Goal: Check status: Check status

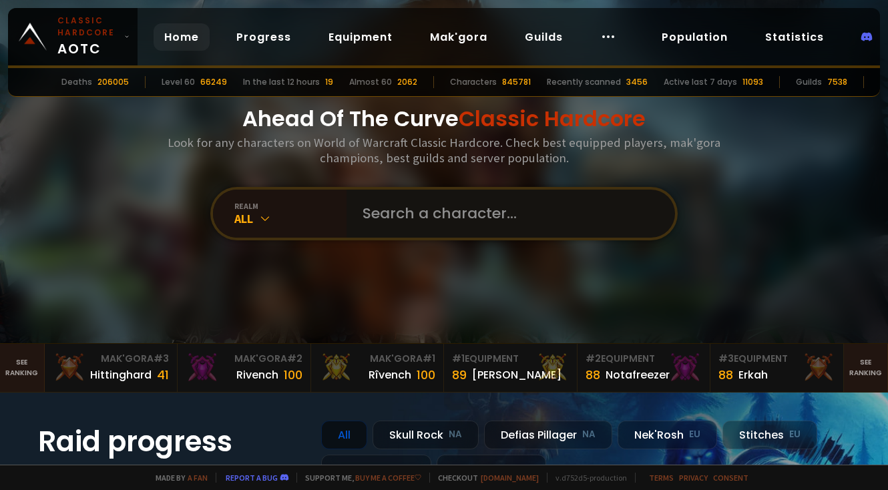
click at [417, 213] on input "text" at bounding box center [506, 214] width 304 height 48
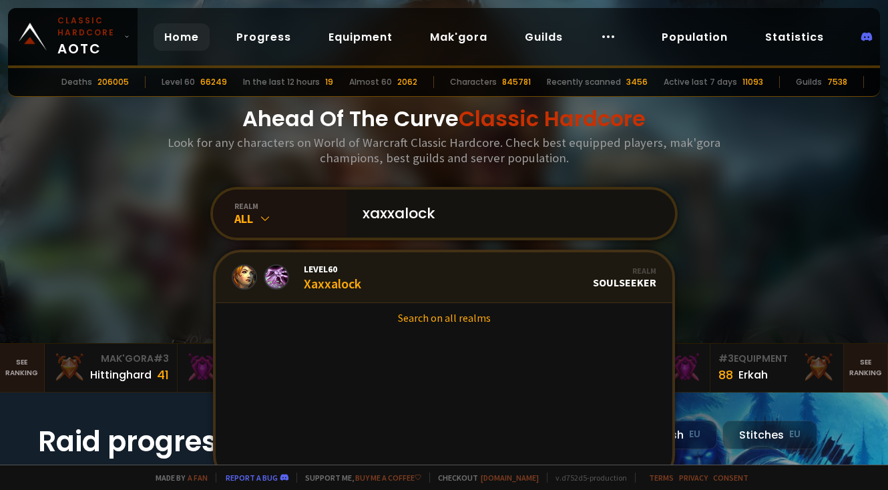
type input "xaxxalock"
click at [380, 270] on link "Level 60 Xaxxalock Realm Soulseeker" at bounding box center [444, 277] width 457 height 51
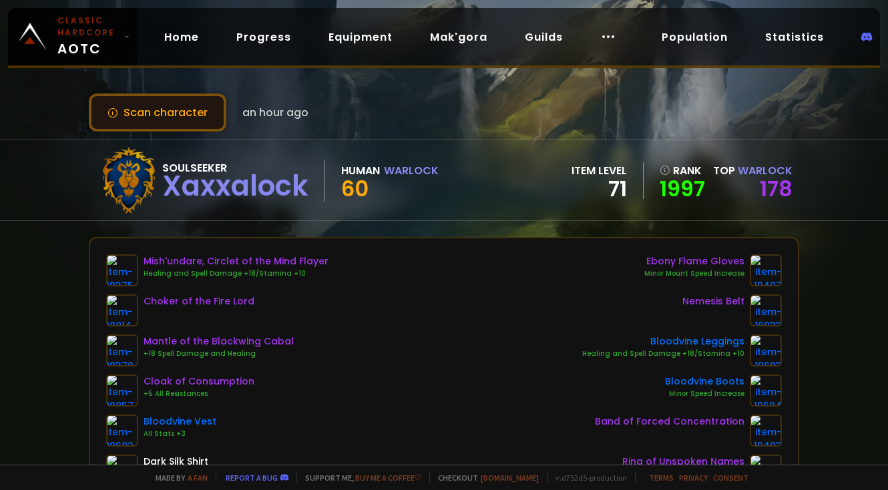
click at [161, 108] on button "Scan character" at bounding box center [157, 112] width 137 height 38
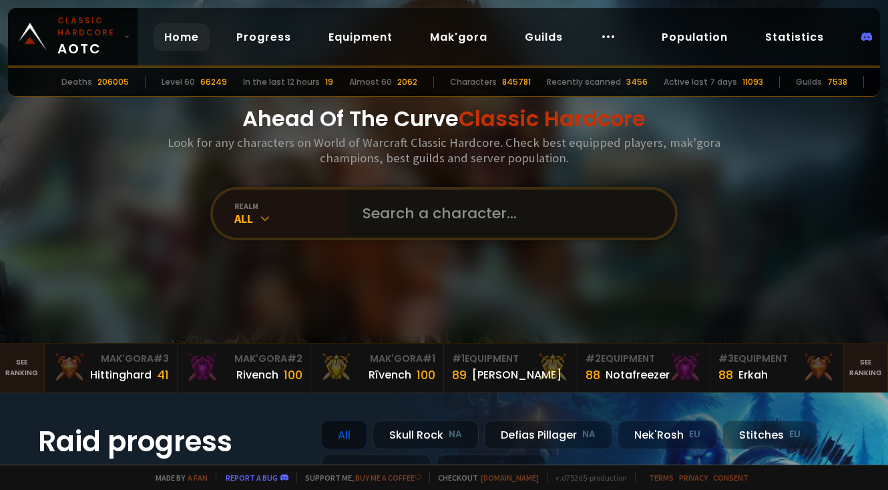
click at [379, 212] on input "text" at bounding box center [506, 214] width 304 height 48
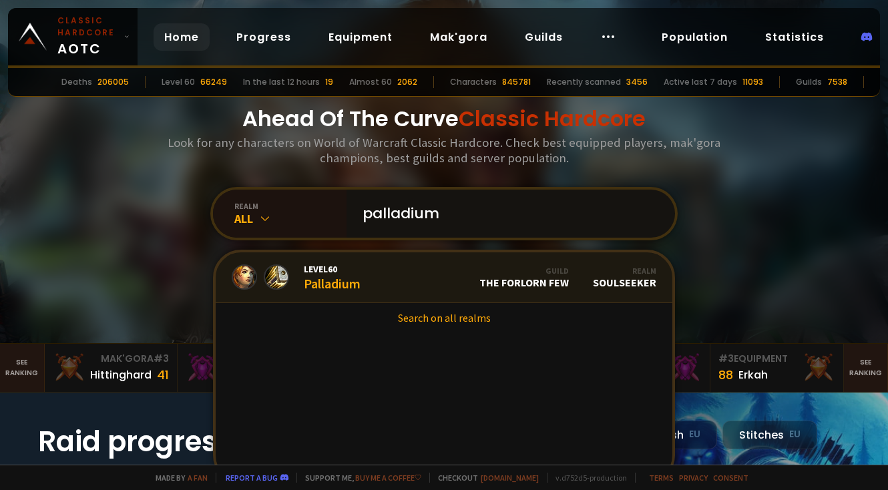
type input "palladium"
click at [378, 268] on link "Level 60 Palladium Guild The Forlorn Few Realm Soulseeker" at bounding box center [444, 277] width 457 height 51
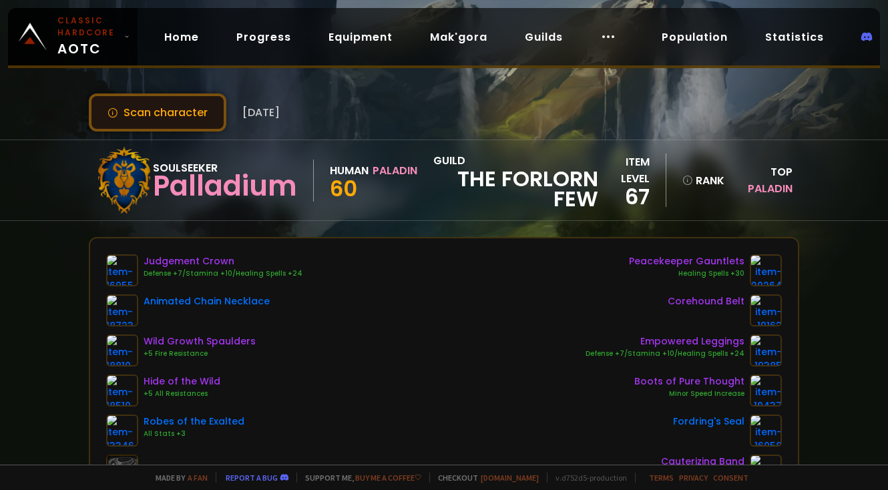
click at [173, 119] on button "Scan character" at bounding box center [157, 112] width 137 height 38
